Goal: Information Seeking & Learning: Stay updated

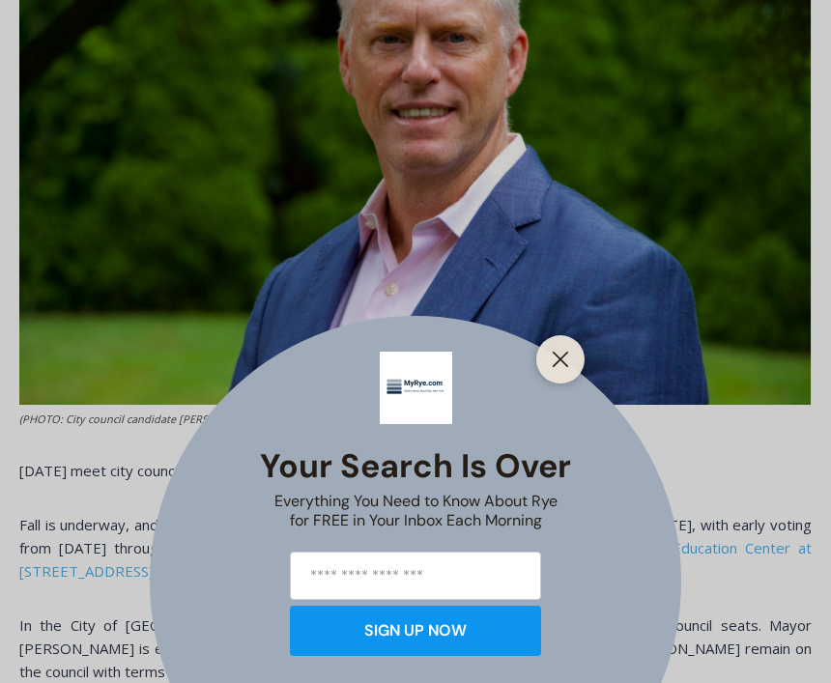
scroll to position [852, 0]
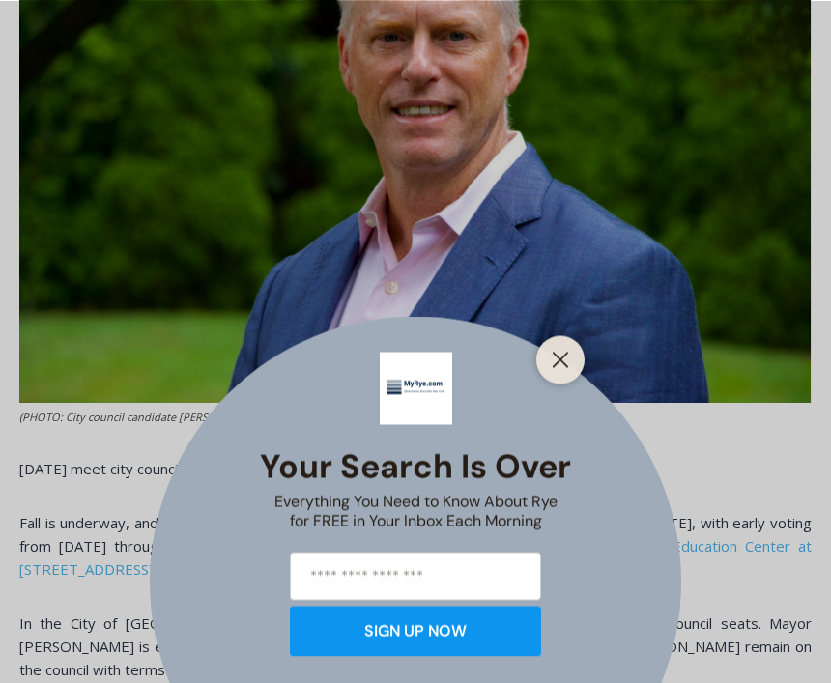
click at [563, 366] on line "Close" at bounding box center [561, 360] width 14 height 14
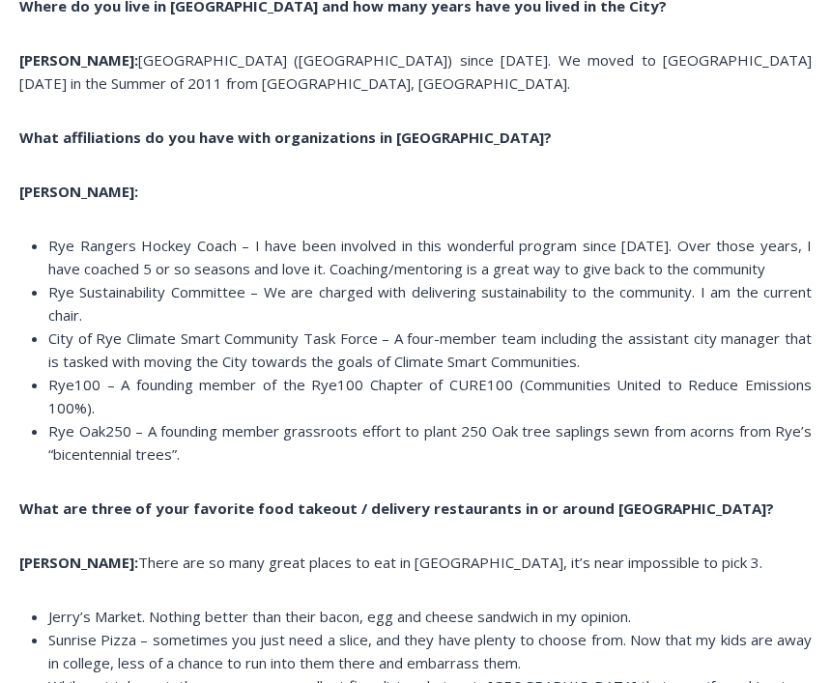
scroll to position [12906, 0]
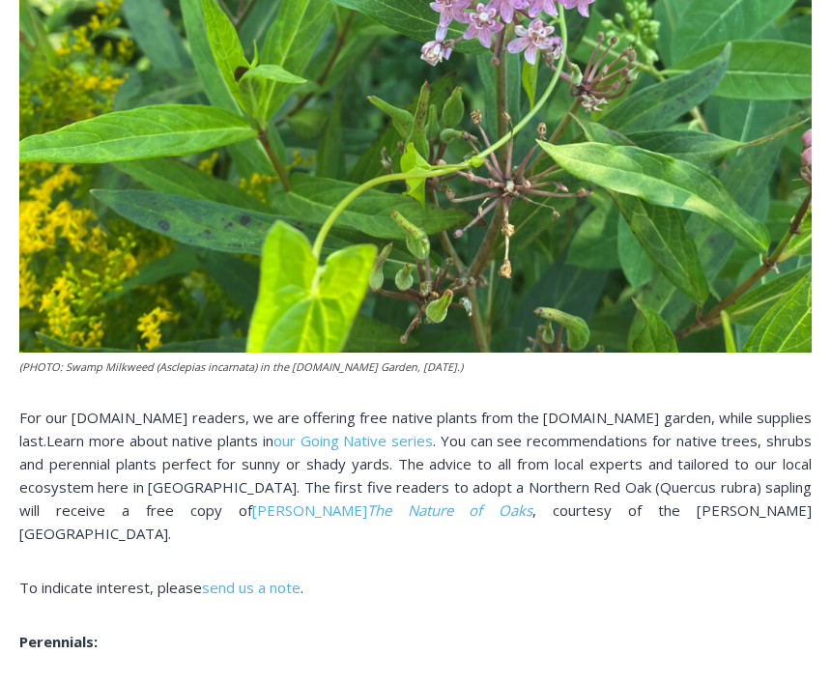
scroll to position [1169, 0]
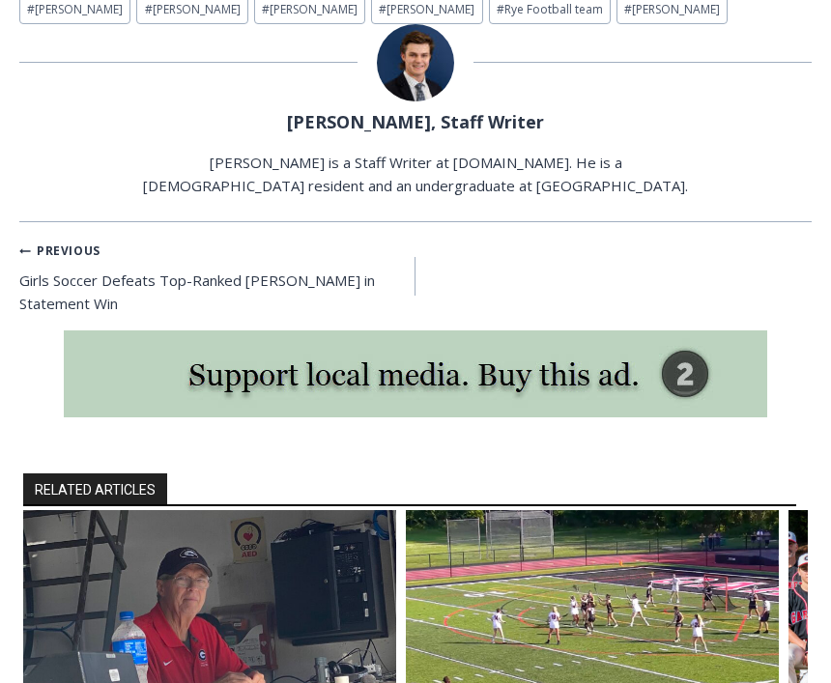
scroll to position [1879, 0]
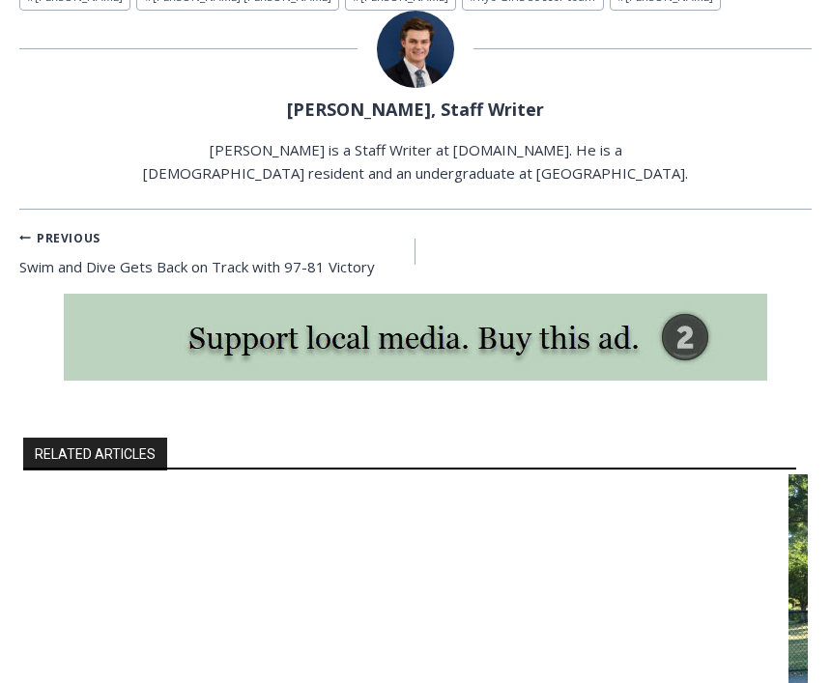
scroll to position [1903, 0]
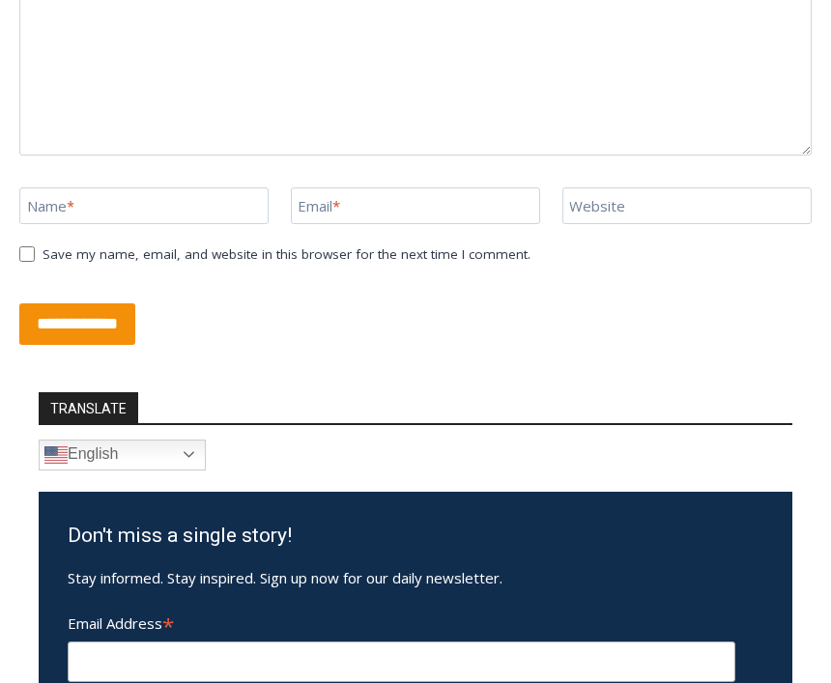
scroll to position [4143, 0]
